Goal: Information Seeking & Learning: Compare options

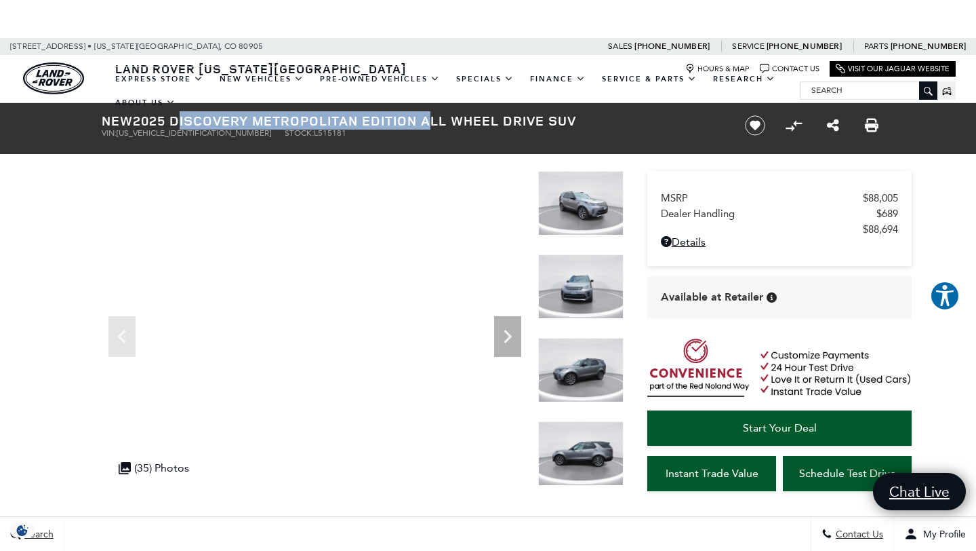
click at [612, 213] on img at bounding box center [580, 203] width 85 height 64
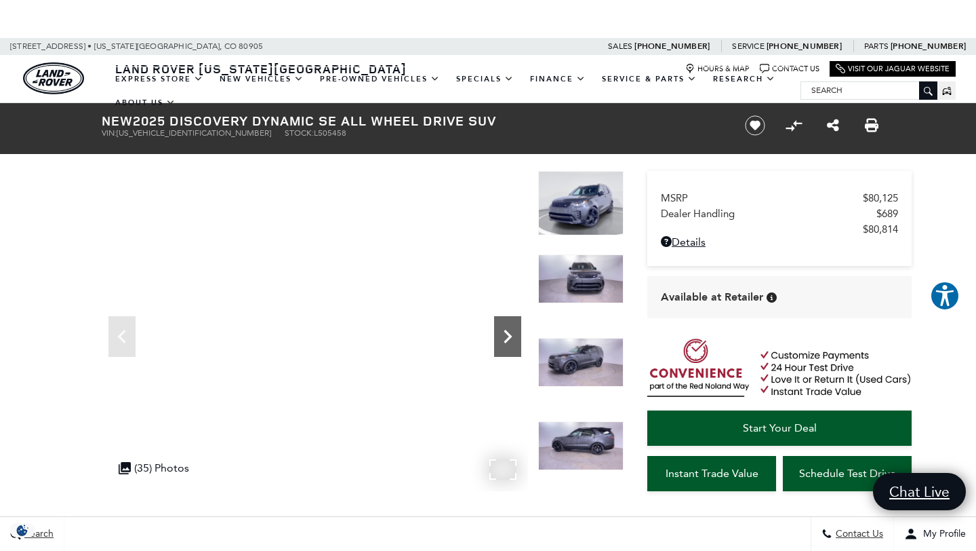
click at [502, 345] on icon "Next" at bounding box center [507, 336] width 27 height 27
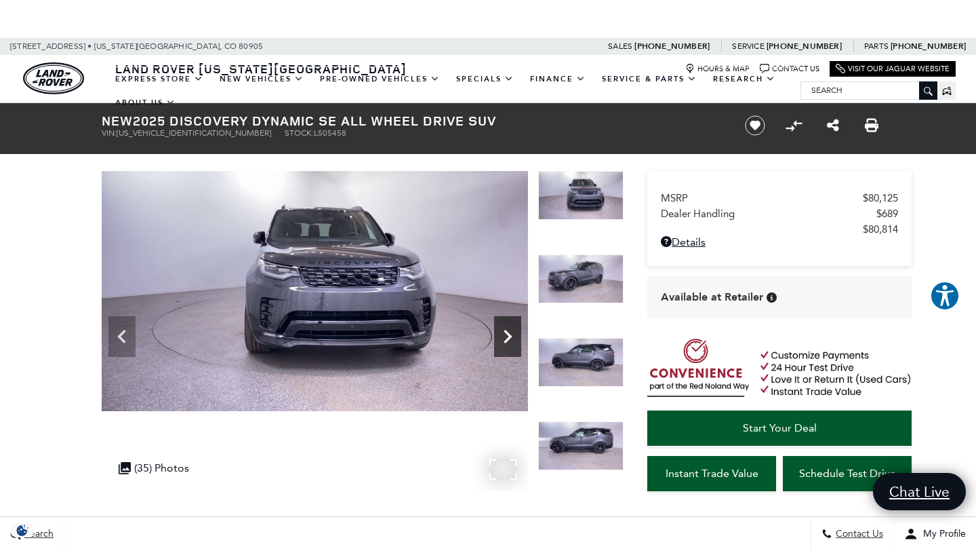
click at [502, 342] on icon "Next" at bounding box center [507, 336] width 27 height 27
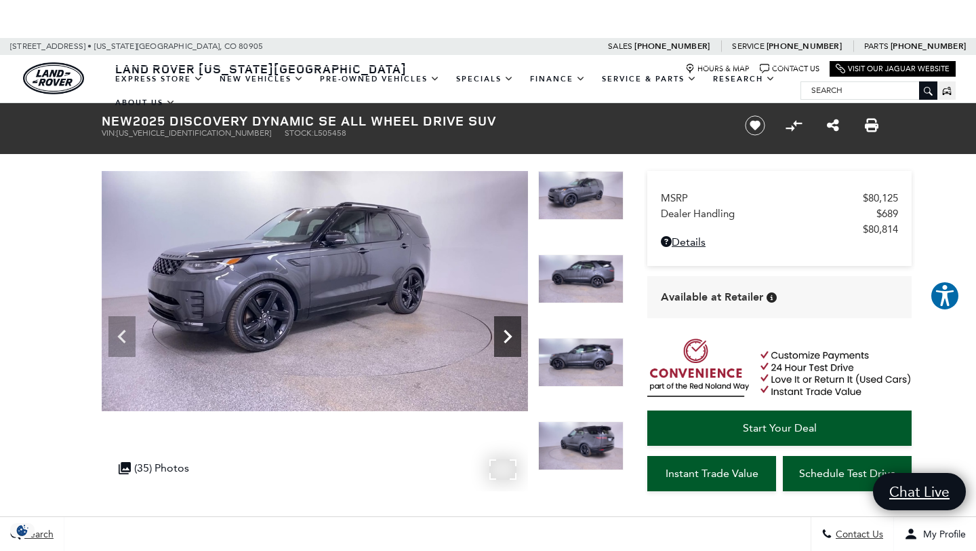
click at [502, 342] on icon "Next" at bounding box center [507, 336] width 27 height 27
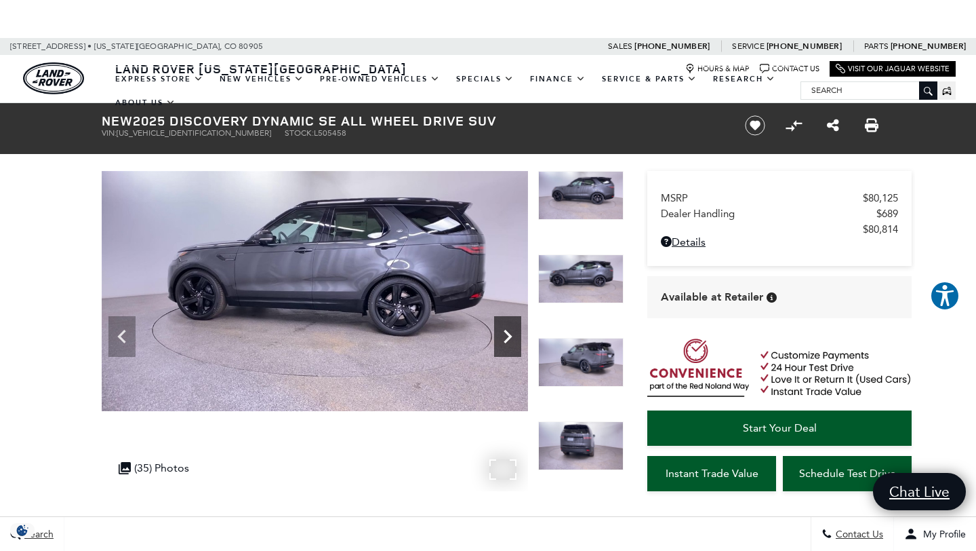
click at [502, 342] on icon "Next" at bounding box center [507, 336] width 27 height 27
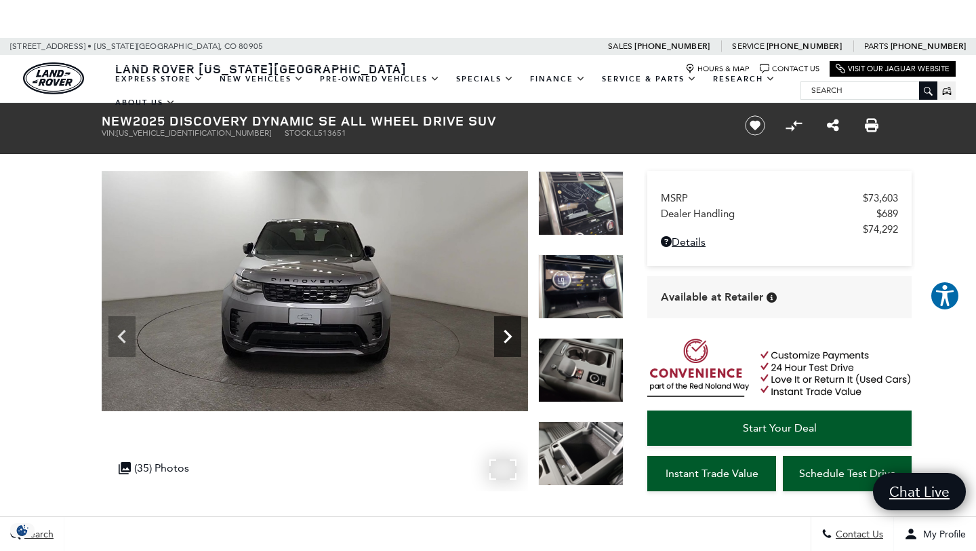
click at [521, 327] on icon "Next" at bounding box center [507, 336] width 27 height 27
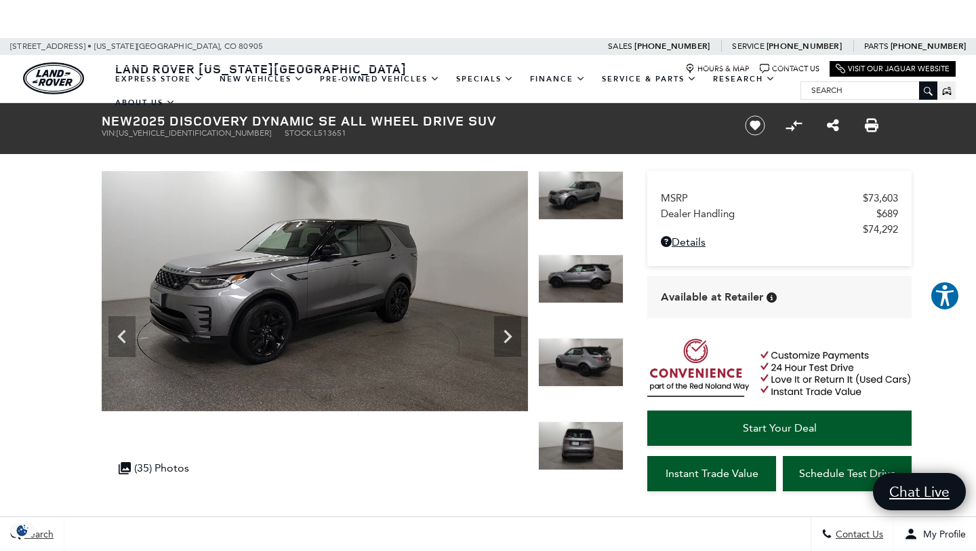
click at [599, 319] on div at bounding box center [580, 295] width 85 height 83
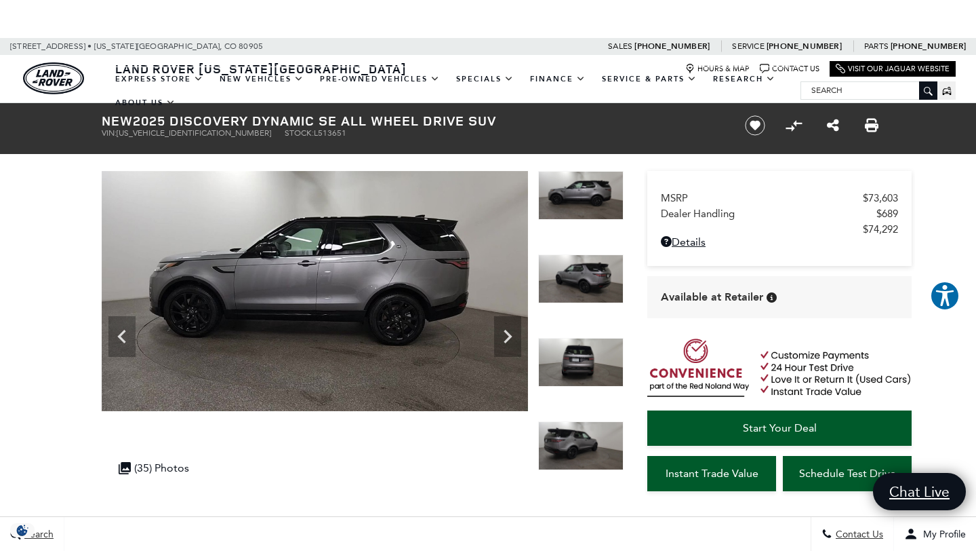
click at [597, 370] on img at bounding box center [580, 362] width 85 height 49
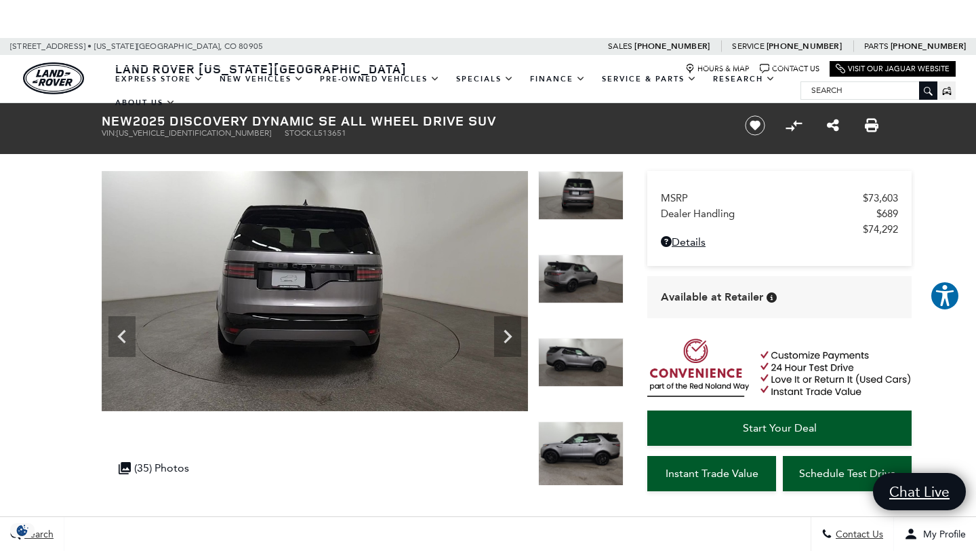
click at [589, 454] on img at bounding box center [580, 453] width 85 height 64
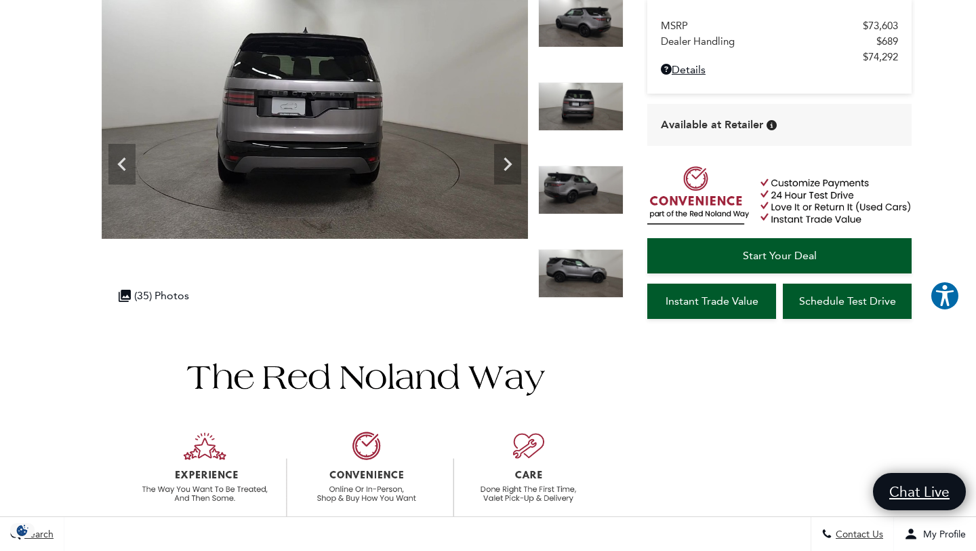
scroll to position [229, 0]
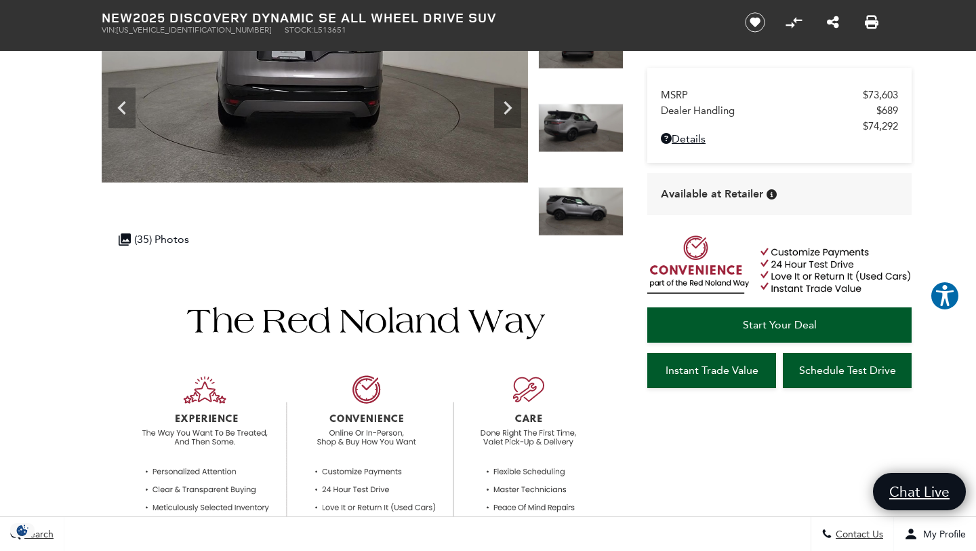
click at [568, 187] on img at bounding box center [580, 211] width 85 height 49
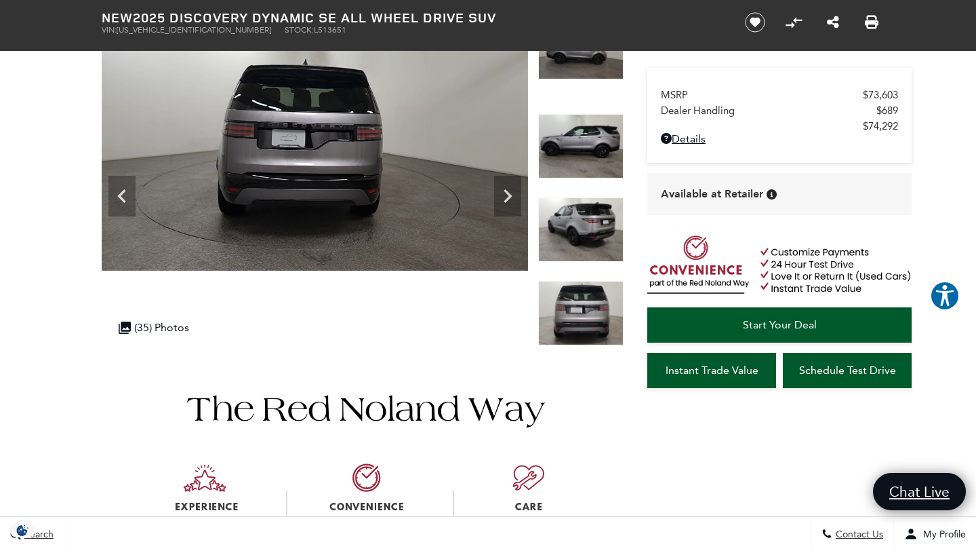
scroll to position [130, 0]
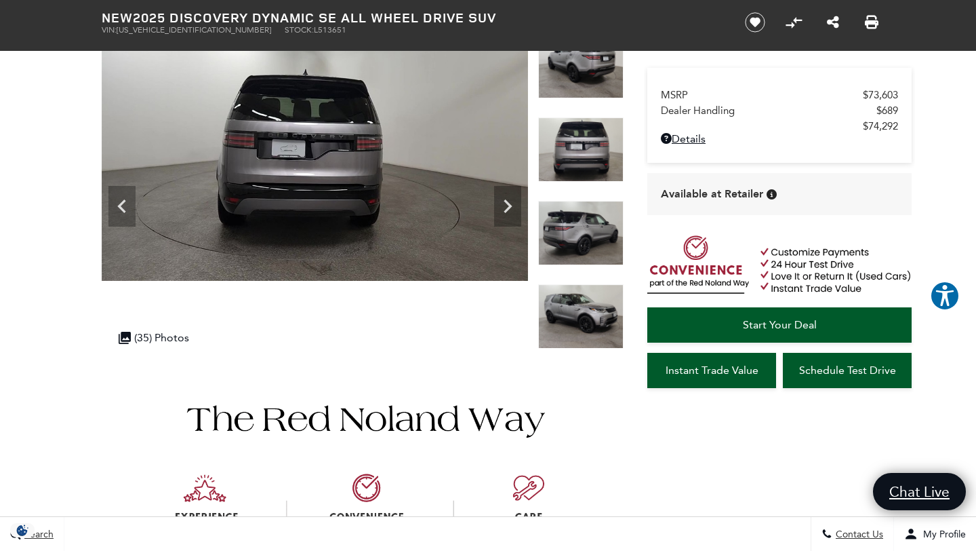
click at [571, 136] on img at bounding box center [580, 149] width 85 height 64
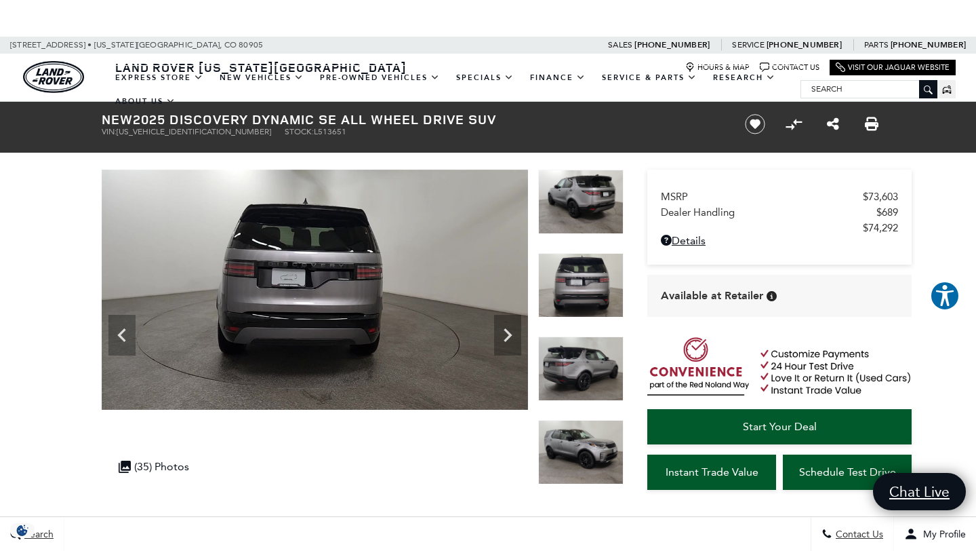
scroll to position [0, 0]
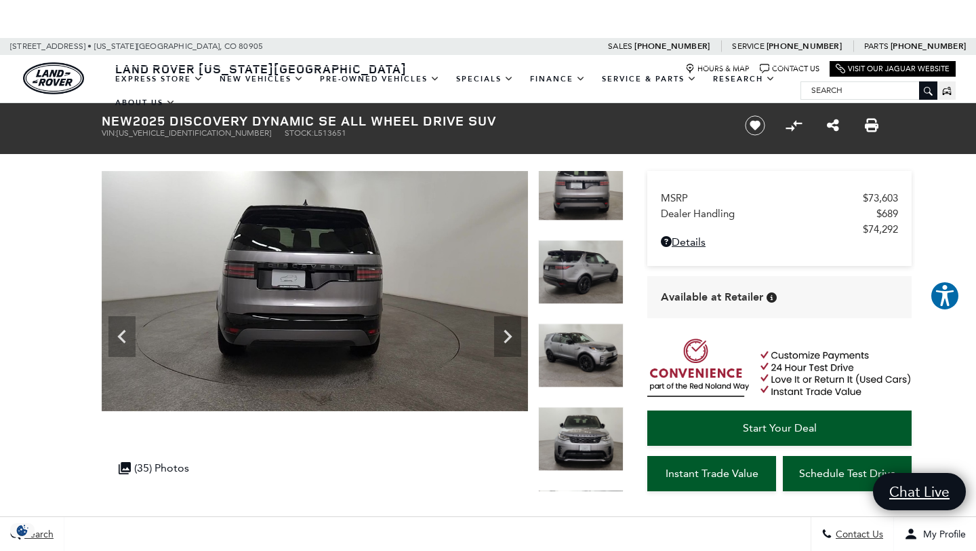
click at [587, 240] on img at bounding box center [580, 272] width 85 height 64
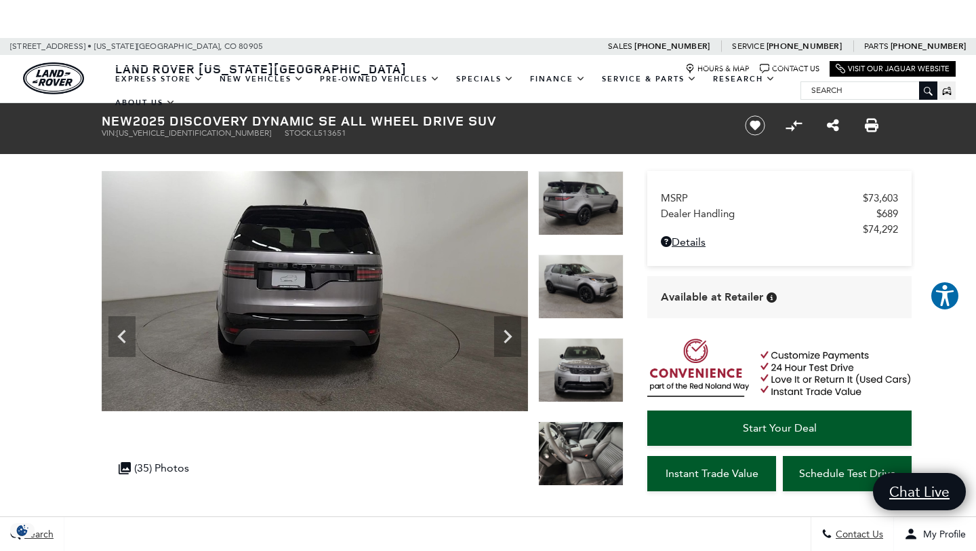
click at [587, 445] on img at bounding box center [580, 453] width 85 height 64
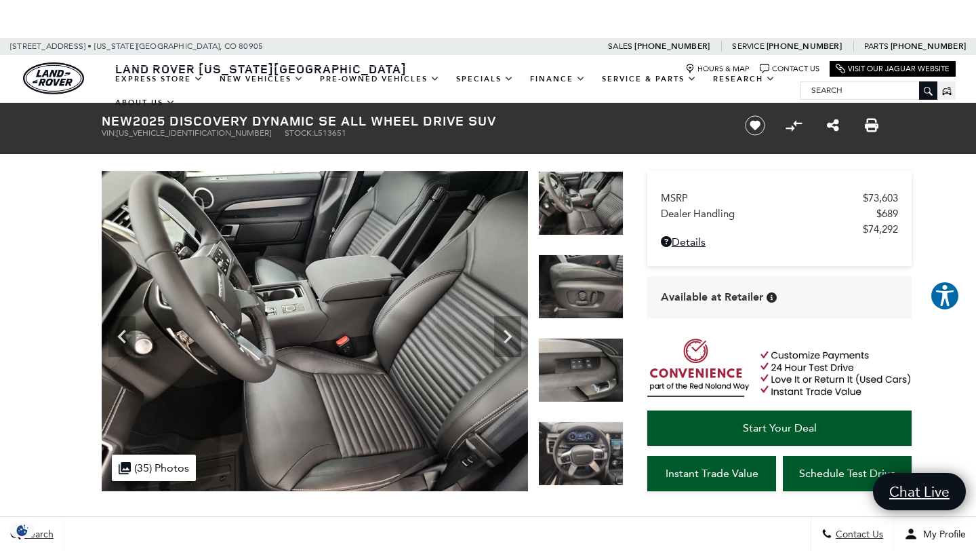
click at [592, 377] on img at bounding box center [580, 370] width 85 height 64
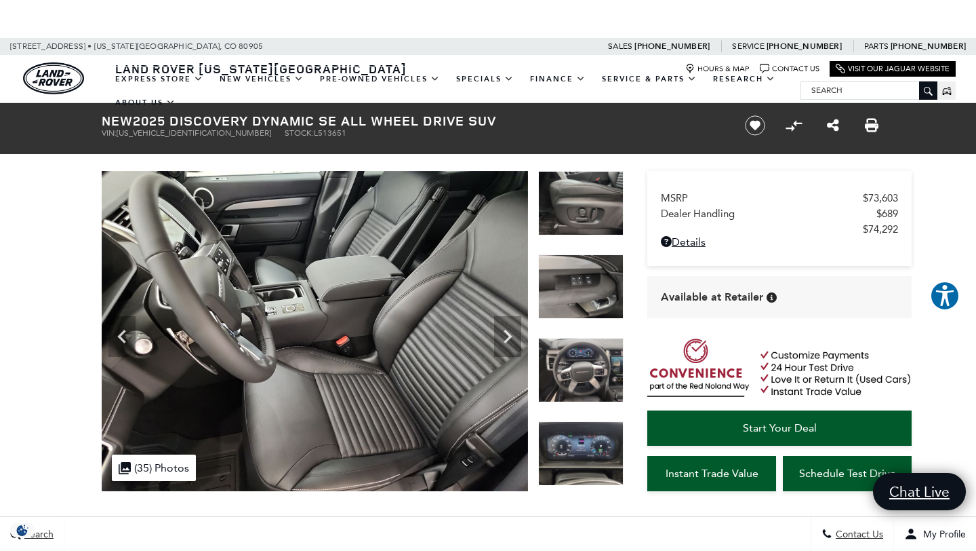
click at [594, 368] on img at bounding box center [580, 370] width 85 height 64
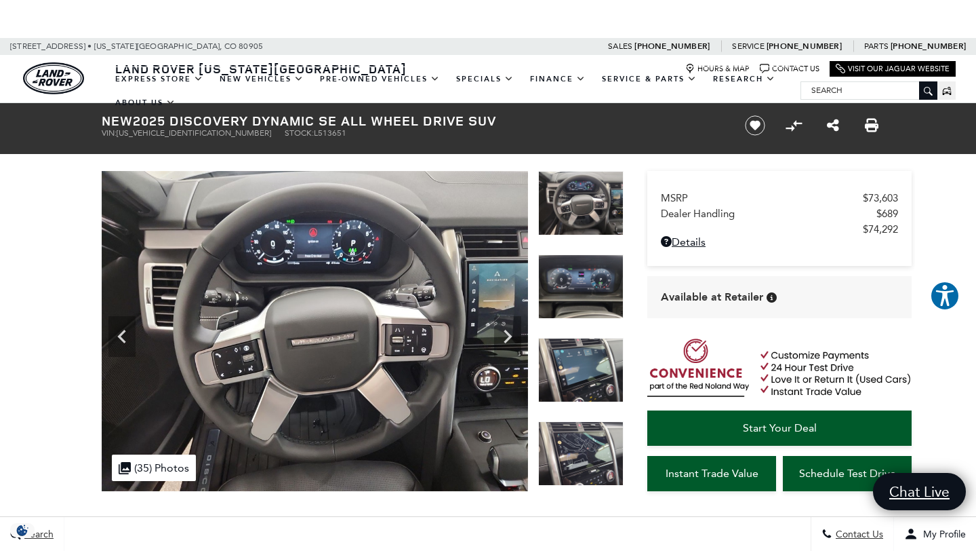
click at [589, 347] on img at bounding box center [580, 370] width 85 height 64
